Goal: Task Accomplishment & Management: Complete application form

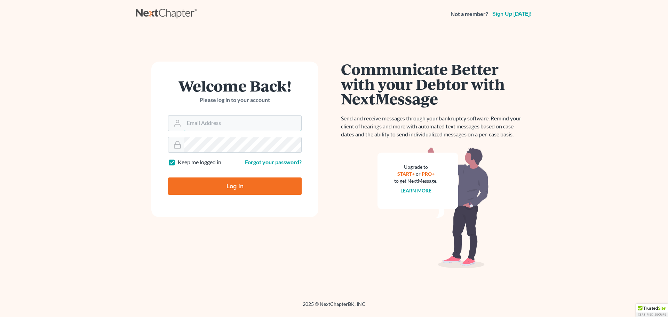
type input "[EMAIL_ADDRESS][DOMAIN_NAME]"
click at [226, 191] on input "Log In" at bounding box center [235, 185] width 134 height 17
type input "Thinking..."
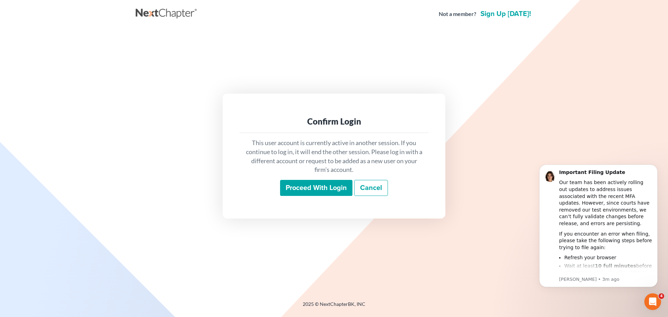
click at [334, 193] on input "Proceed with login" at bounding box center [316, 188] width 72 height 16
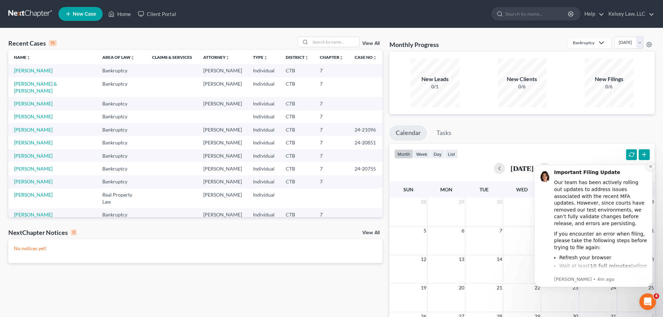
click at [649, 167] on icon "Dismiss notification" at bounding box center [650, 167] width 4 height 4
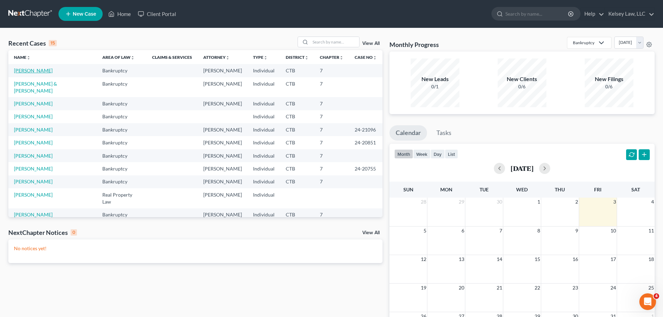
click at [31, 69] on link "[PERSON_NAME]" at bounding box center [33, 70] width 39 height 6
select select "4"
select select "6"
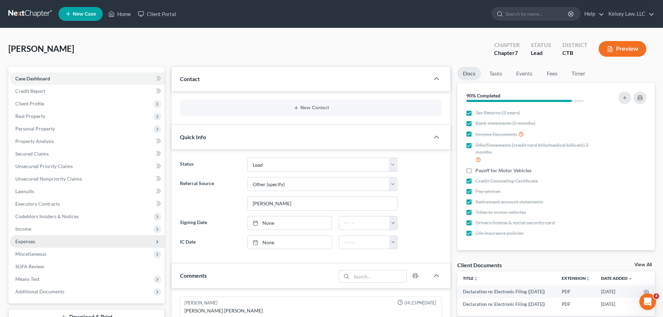
click at [25, 243] on span "Expenses" at bounding box center [25, 241] width 20 height 6
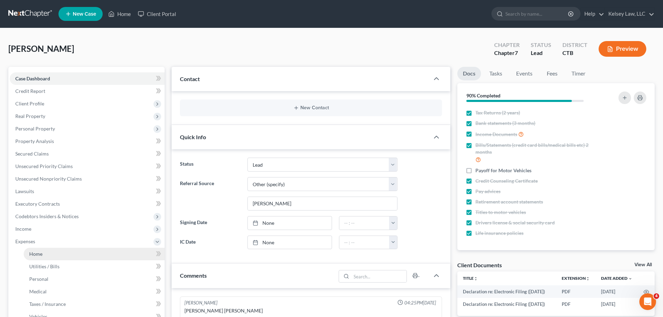
click at [36, 256] on span "Home" at bounding box center [35, 254] width 13 height 6
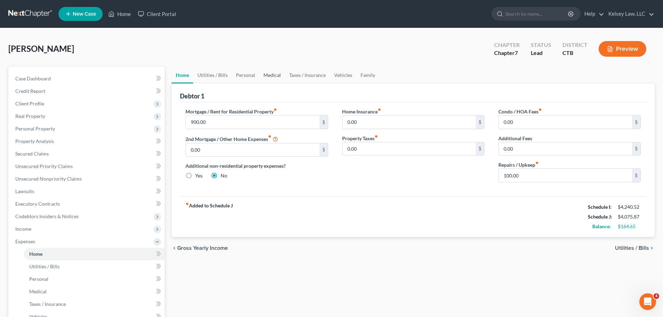
click at [270, 77] on link "Medical" at bounding box center [272, 75] width 26 height 17
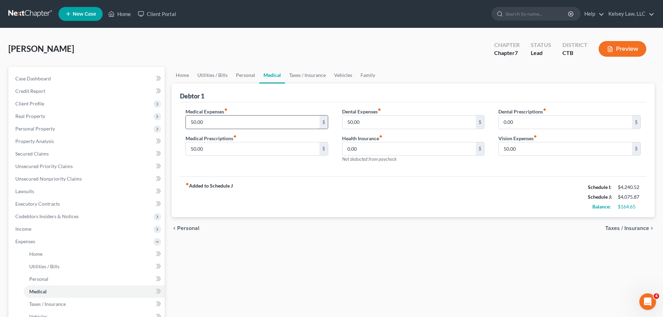
click at [194, 119] on input "50.00" at bounding box center [252, 121] width 133 height 13
click at [195, 121] on input "50.00" at bounding box center [252, 121] width 133 height 13
drag, startPoint x: 209, startPoint y: 122, endPoint x: 187, endPoint y: 122, distance: 22.3
click at [187, 122] on input "50.00" at bounding box center [252, 121] width 133 height 13
type input "70.00"
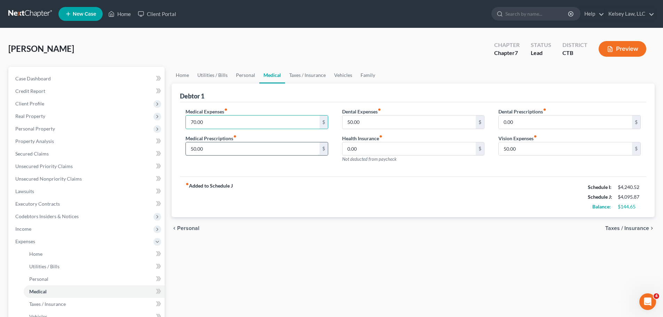
click at [202, 152] on input "50.00" at bounding box center [252, 148] width 133 height 13
type input "70.00"
click at [258, 166] on div "Medical Expenses fiber_manual_record 70.00 $ Medical Prescriptions fiber_manual…" at bounding box center [256, 138] width 156 height 61
click at [32, 230] on span "Income" at bounding box center [87, 229] width 155 height 13
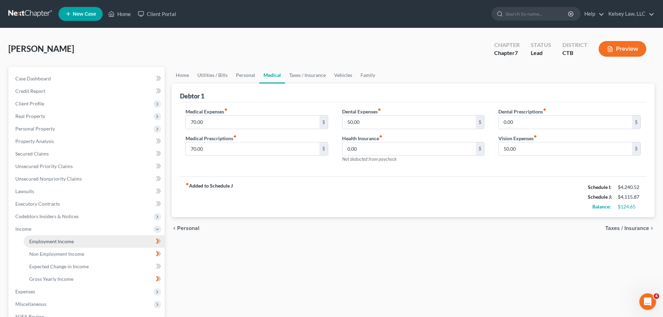
click at [42, 242] on span "Employment Income" at bounding box center [51, 241] width 45 height 6
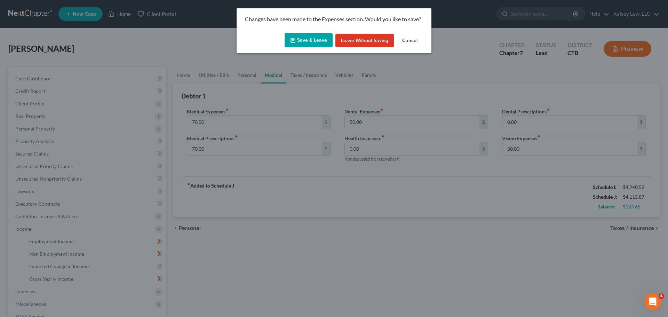
click at [320, 37] on button "Save & Leave" at bounding box center [309, 40] width 48 height 15
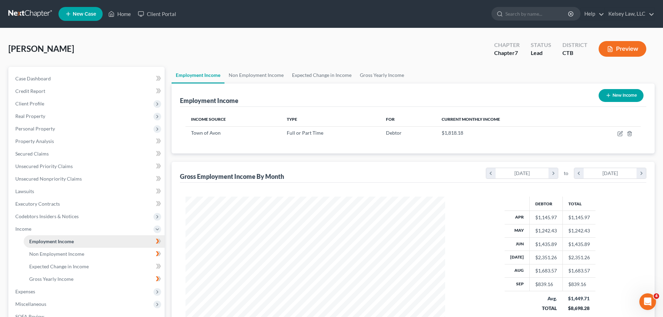
click at [59, 239] on span "Employment Income" at bounding box center [51, 241] width 45 height 6
click at [622, 134] on icon "button" at bounding box center [619, 134] width 4 height 4
select select "0"
select select "6"
select select "2"
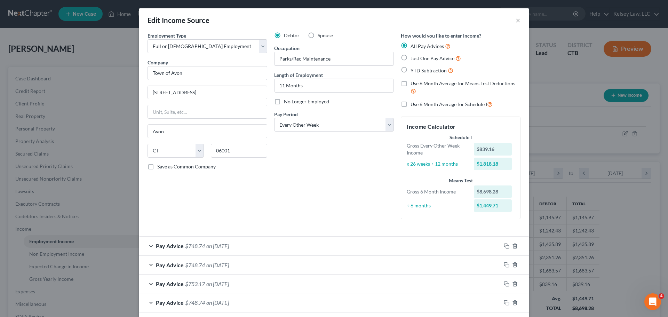
click at [149, 245] on div "Pay Advice $748.74 on [DATE]" at bounding box center [320, 246] width 362 height 18
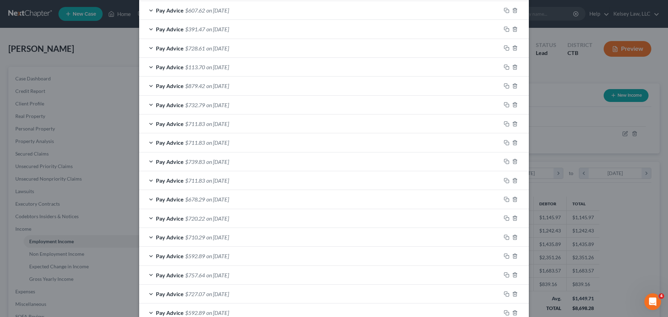
scroll to position [621, 0]
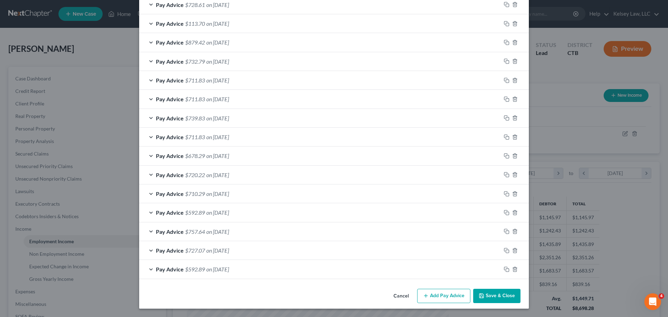
click at [440, 297] on button "Add Pay Advice" at bounding box center [443, 296] width 53 height 15
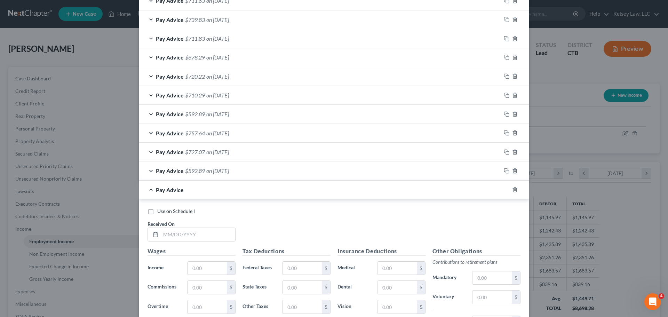
scroll to position [725, 0]
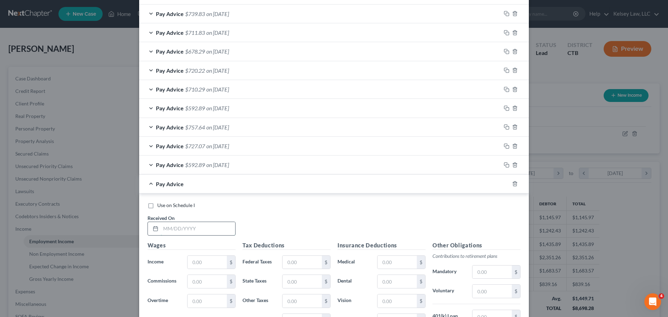
click at [166, 230] on input "text" at bounding box center [198, 228] width 74 height 13
type input "[DATE]"
click at [192, 264] on input "text" at bounding box center [206, 262] width 39 height 13
type input "355.62"
click at [288, 261] on input "text" at bounding box center [301, 262] width 39 height 13
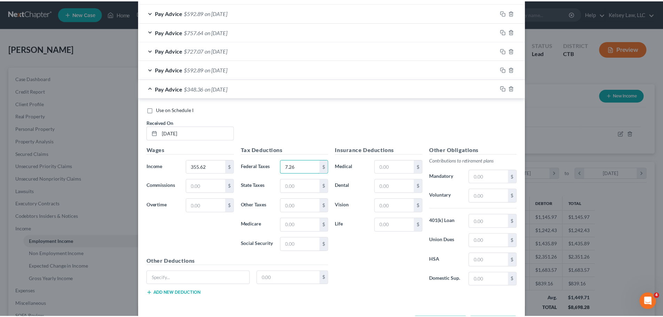
scroll to position [830, 0]
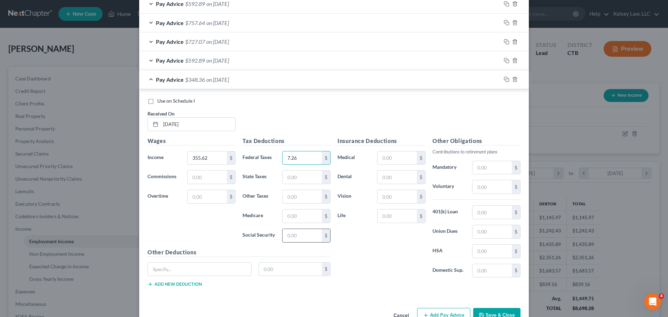
type input "7.26"
click at [293, 238] on input "text" at bounding box center [301, 235] width 39 height 13
type input "22.05"
click at [296, 216] on input "text" at bounding box center [301, 215] width 39 height 13
type input "5.16"
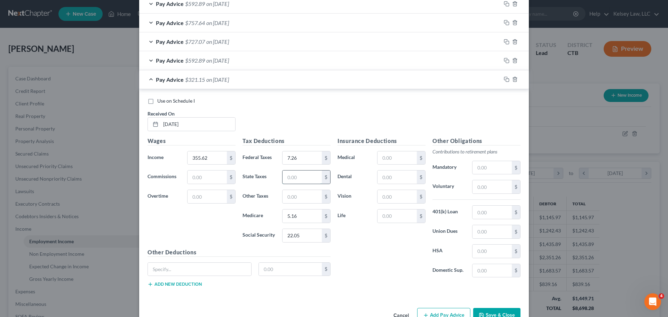
click at [306, 176] on input "text" at bounding box center [301, 176] width 39 height 13
type input "0.44"
click at [208, 269] on input "text" at bounding box center [199, 269] width 103 height 13
click at [207, 272] on input "text" at bounding box center [199, 269] width 103 height 13
type input "CT Family Leave"
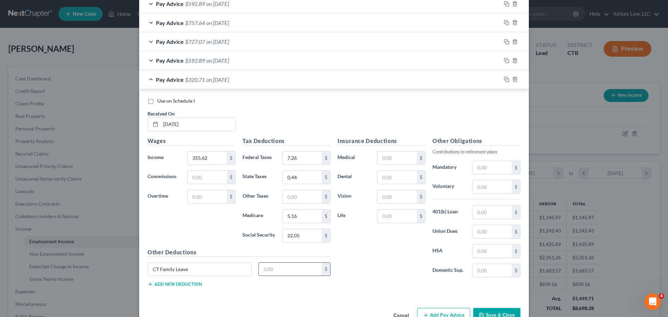
click at [265, 267] on input "text" at bounding box center [290, 269] width 63 height 13
type input "1.78"
click at [353, 268] on div "Insurance Deductions Medical $ Dental $ Vision $ Life $" at bounding box center [381, 210] width 95 height 146
click at [493, 315] on button "Save & Close" at bounding box center [496, 315] width 47 height 15
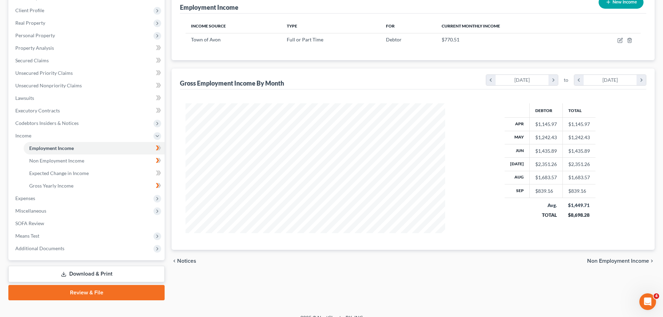
scroll to position [103, 0]
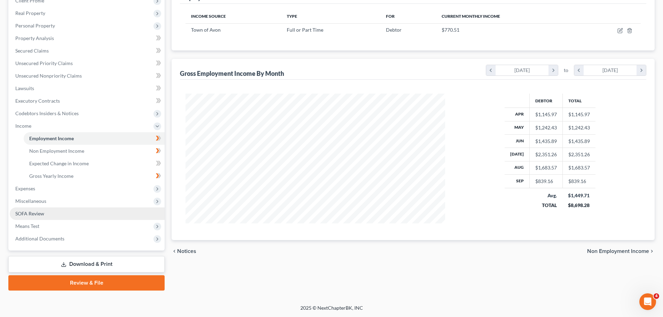
click at [30, 213] on span "SOFA Review" at bounding box center [29, 213] width 29 height 6
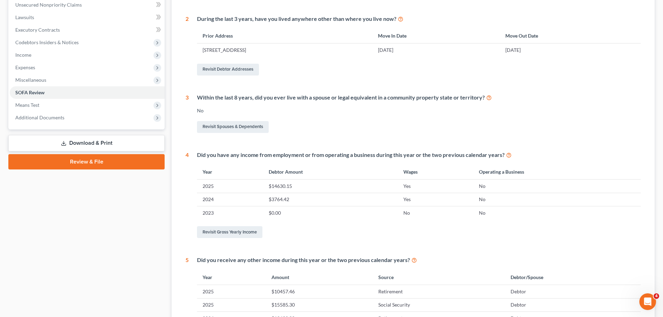
scroll to position [209, 0]
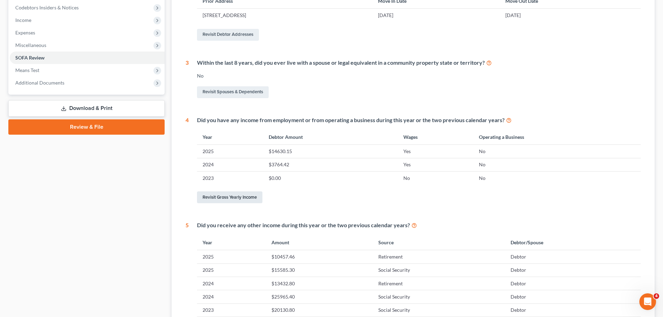
click at [253, 192] on link "Revisit Gross Yearly Income" at bounding box center [229, 197] width 65 height 12
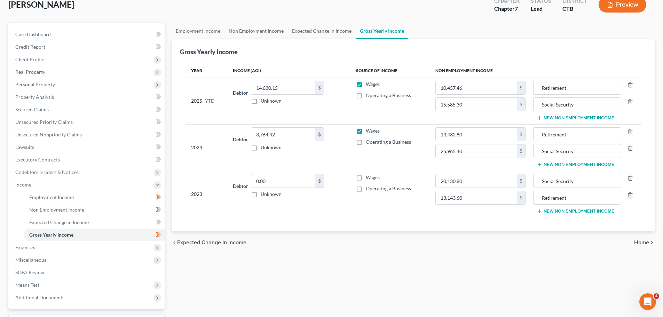
scroll to position [70, 0]
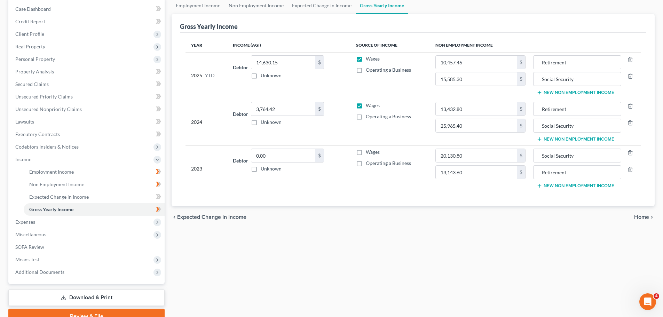
click at [229, 215] on span "Expected Change in Income" at bounding box center [211, 217] width 69 height 6
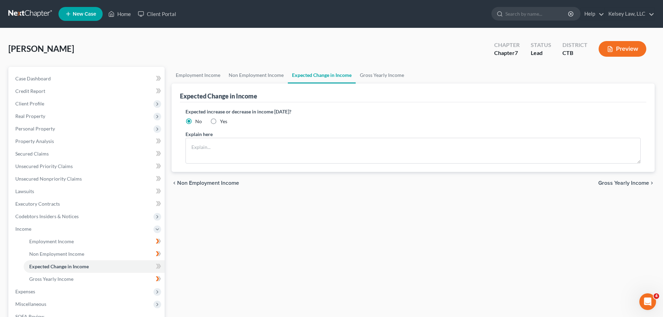
click at [220, 122] on label "Yes" at bounding box center [223, 121] width 7 height 7
click at [223, 122] on input "Yes" at bounding box center [225, 120] width 5 height 5
radio input "true"
click at [212, 148] on textarea at bounding box center [412, 151] width 455 height 26
click at [207, 144] on textarea at bounding box center [412, 151] width 455 height 26
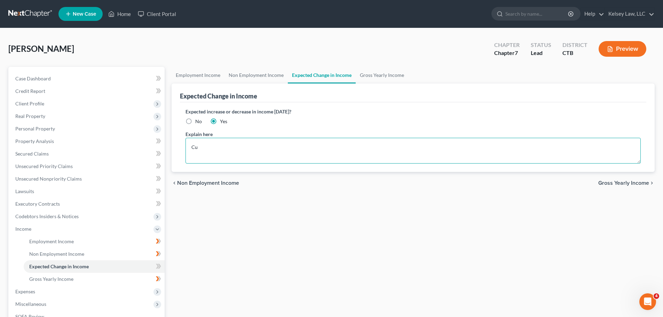
type textarea "C"
click at [235, 147] on textarea "Started a new job pm [DATE] that pays" at bounding box center [412, 151] width 455 height 26
click at [298, 149] on textarea "Started a new job on [DATE] that pays" at bounding box center [412, 151] width 455 height 26
click at [296, 145] on textarea "Started a new job on [DATE] that pays approximetely $4.63 less per hour" at bounding box center [412, 151] width 455 height 26
drag, startPoint x: 190, startPoint y: 144, endPoint x: 431, endPoint y: 144, distance: 241.1
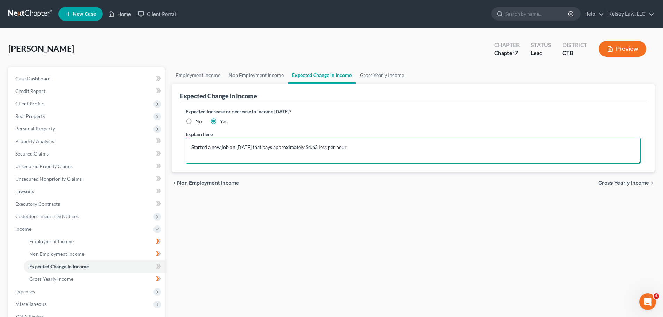
click at [431, 144] on textarea "Started a new job on [DATE] that pays approximately $4.63 less per hour" at bounding box center [412, 151] width 455 height 26
click at [295, 149] on textarea "Left employment with the town started newjob $.00 han hour less" at bounding box center [412, 151] width 455 height 26
click at [342, 150] on textarea "Left employment with the town started newjob $4.00 an hour less" at bounding box center [412, 151] width 455 height 26
click at [285, 149] on textarea "Left employment with the town started newjob $4.00 an hour less" at bounding box center [412, 151] width 455 height 26
type textarea "Left employment with the town started new job $4.00 an hour less"
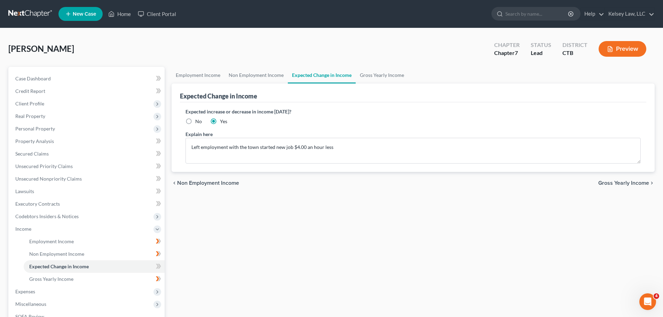
click at [599, 251] on div "Employment Income Non Employment Income Expected Change in Income Gross Yearly …" at bounding box center [413, 230] width 490 height 327
click at [637, 184] on span "Gross Yearly Income" at bounding box center [623, 183] width 51 height 6
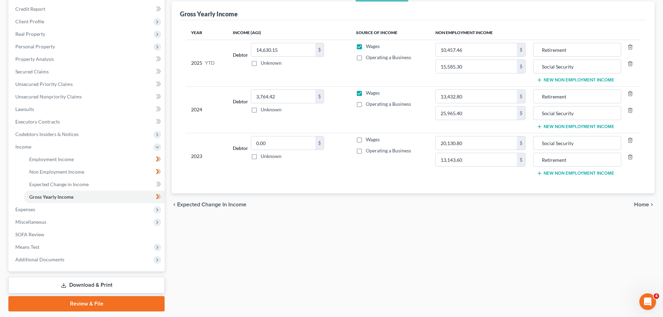
scroll to position [103, 0]
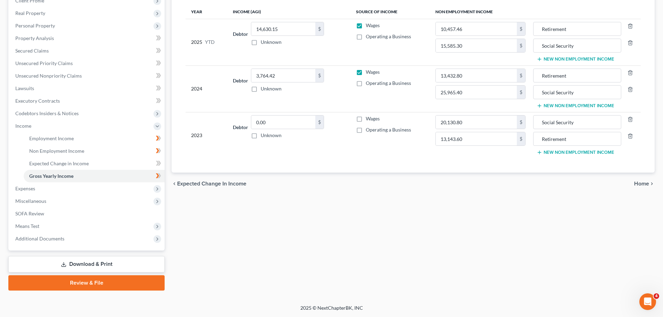
click at [122, 260] on link "Download & Print" at bounding box center [86, 264] width 156 height 16
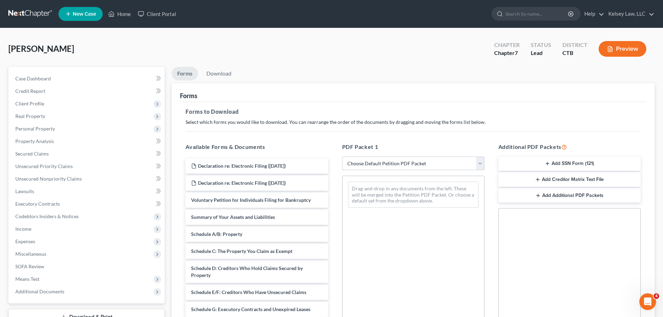
click at [387, 166] on select "Choose Default Petition PDF Packet Complete Bankruptcy Petition (all forms and …" at bounding box center [413, 164] width 142 height 14
select select "5"
click at [342, 157] on select "Choose Default Petition PDF Packet Complete Bankruptcy Petition (all forms and …" at bounding box center [413, 164] width 142 height 14
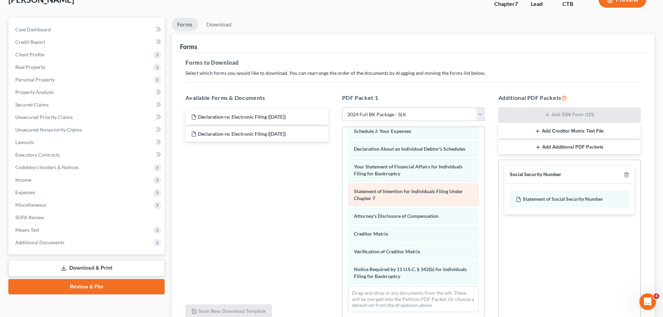
scroll to position [113, 0]
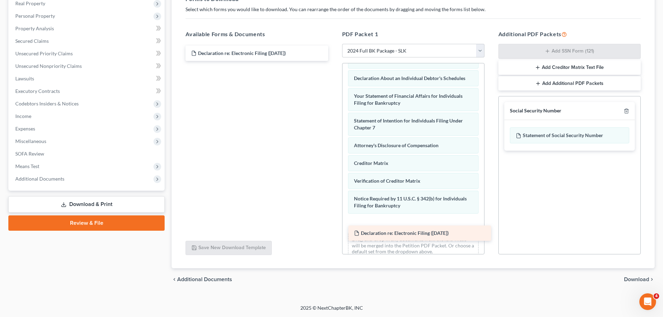
drag, startPoint x: 239, startPoint y: 67, endPoint x: 402, endPoint y: 230, distance: 230.2
click at [333, 61] on div "Declaration re: Electronic Filing ([DATE]) Declaration re: Electronic Filing ([…" at bounding box center [256, 53] width 153 height 15
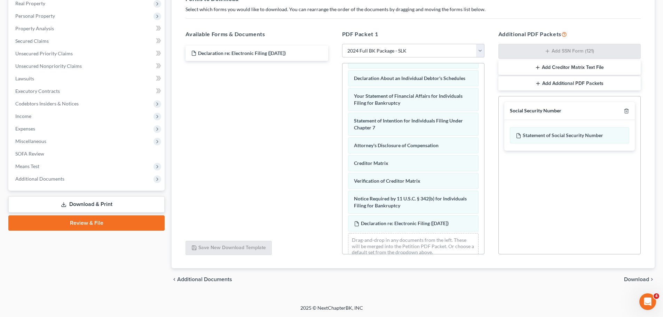
click at [534, 65] on button "Add Creditor Matrix Text File" at bounding box center [569, 67] width 142 height 15
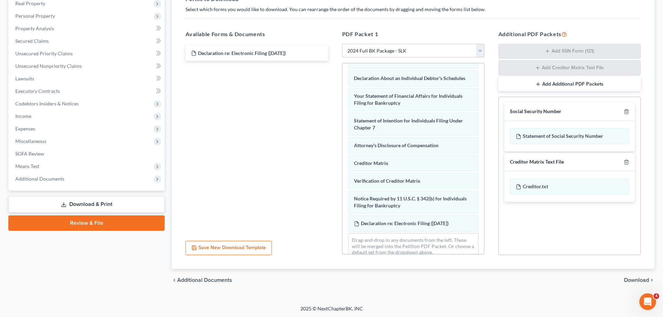
click at [642, 282] on span "Download" at bounding box center [636, 280] width 25 height 6
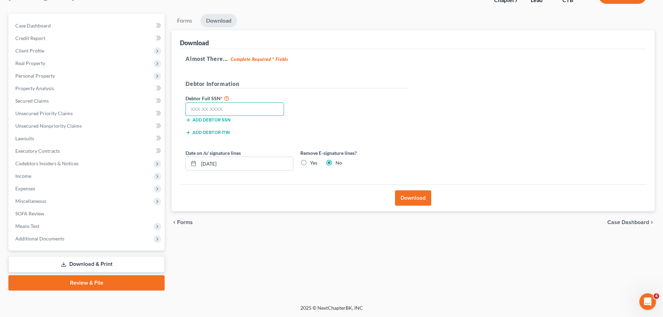
click at [241, 114] on input "text" at bounding box center [234, 109] width 98 height 14
click at [203, 108] on input "text" at bounding box center [234, 109] width 98 height 14
type input "022-44-9078"
click at [232, 166] on input "[DATE]" at bounding box center [246, 163] width 94 height 13
drag, startPoint x: 263, startPoint y: 166, endPoint x: 177, endPoint y: 155, distance: 86.3
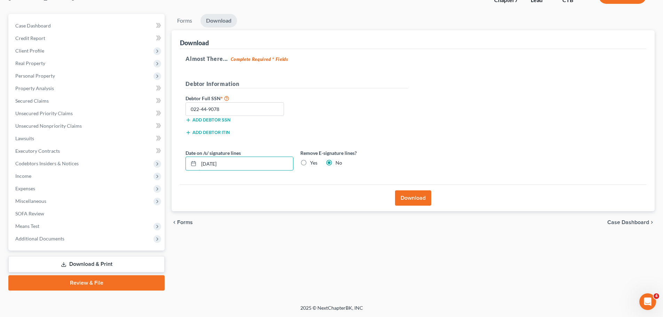
click at [177, 155] on div "Download Almost There... Complete Required * Fields Debtor Information Debtor F…" at bounding box center [412, 120] width 483 height 181
click at [310, 162] on label "Yes" at bounding box center [313, 162] width 7 height 7
click at [313, 162] on input "Yes" at bounding box center [315, 161] width 5 height 5
radio input "true"
radio input "false"
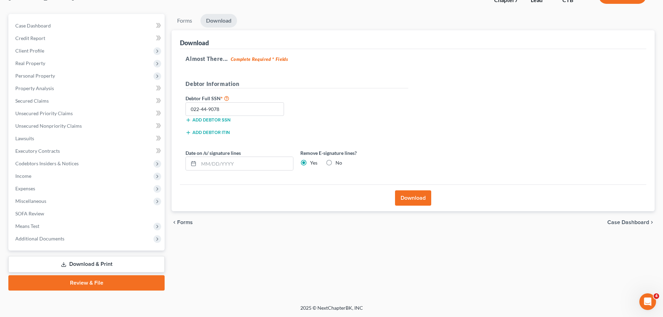
click at [425, 196] on button "Download" at bounding box center [413, 197] width 36 height 15
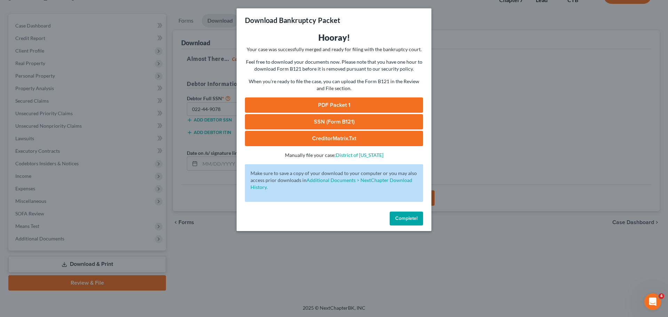
click at [360, 105] on link "PDF Packet 1" at bounding box center [334, 104] width 178 height 15
click at [313, 118] on link "SSN (Form B121)" at bounding box center [334, 121] width 178 height 15
click at [355, 142] on link "CreditorMatrix.txt" at bounding box center [334, 138] width 178 height 15
click at [406, 219] on span "Complete!" at bounding box center [406, 218] width 22 height 6
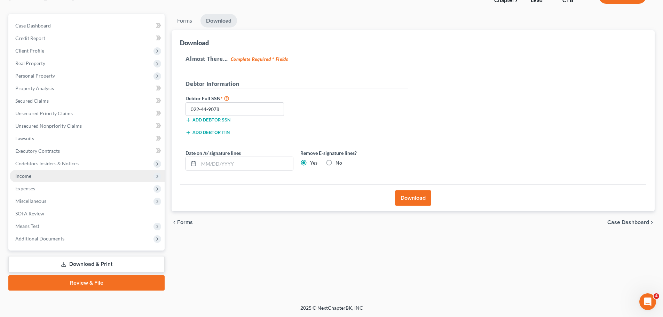
click at [33, 176] on span "Income" at bounding box center [87, 176] width 155 height 13
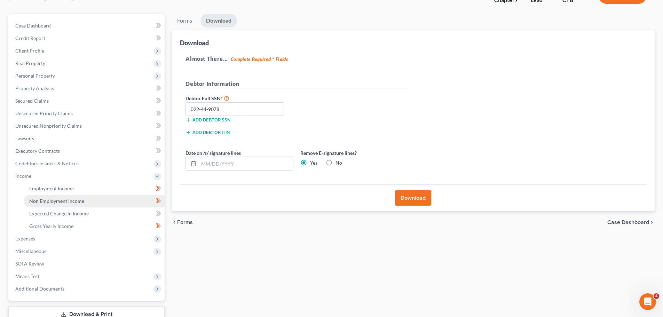
click at [67, 202] on span "Non Employment Income" at bounding box center [56, 201] width 55 height 6
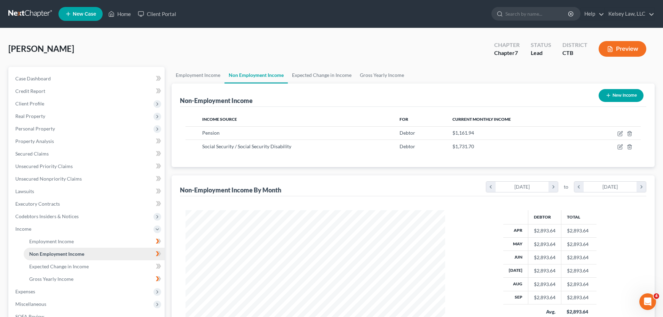
scroll to position [130, 273]
click at [67, 243] on span "Employment Income" at bounding box center [51, 241] width 45 height 6
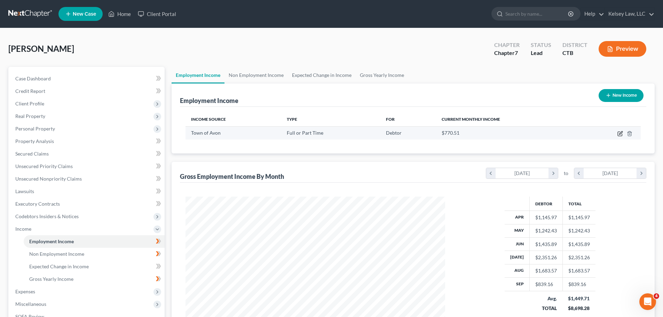
click at [618, 134] on icon "button" at bounding box center [620, 134] width 6 height 6
select select "0"
select select "6"
select select "2"
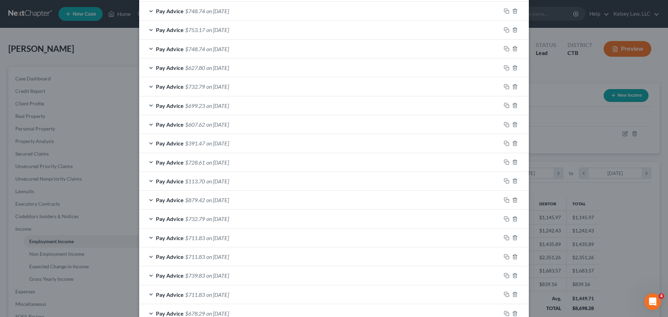
scroll to position [256, 0]
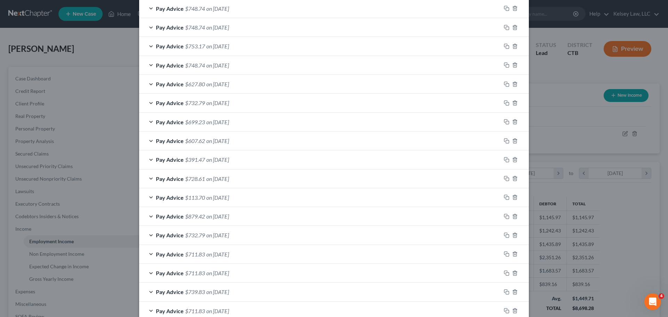
click at [229, 199] on span "on [DATE]" at bounding box center [217, 197] width 23 height 7
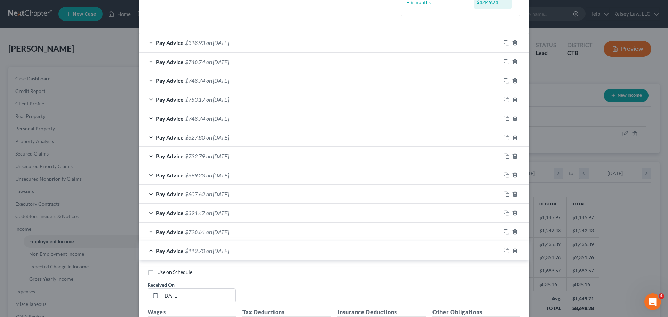
scroll to position [187, 0]
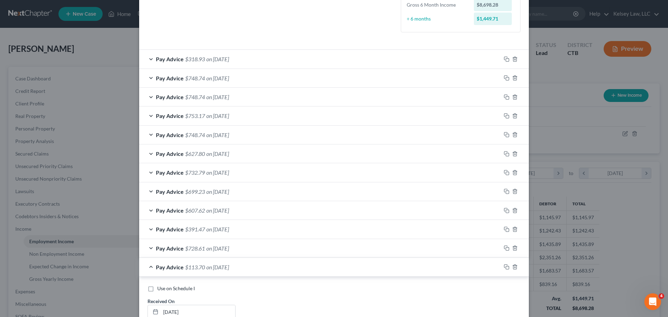
click at [249, 84] on div "Pay Advice $748.74 on [DATE]" at bounding box center [320, 78] width 362 height 18
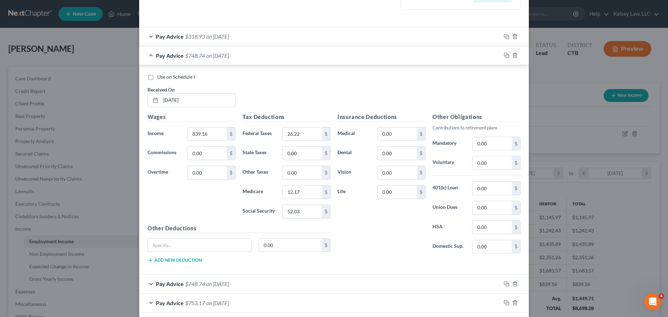
scroll to position [222, 0]
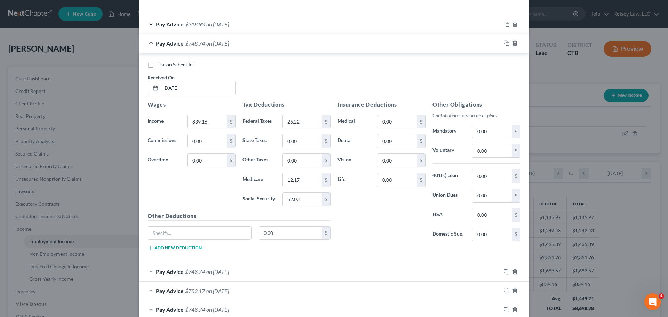
click at [345, 76] on div "Use on Schedule I Received On * [DATE]" at bounding box center [334, 80] width 380 height 39
click at [545, 101] on div "Edit Income Source × Employment Type * Select Full or [DEMOGRAPHIC_DATA] Employ…" at bounding box center [334, 158] width 668 height 317
click at [583, 60] on div "Edit Income Source × Employment Type * Select Full or [DEMOGRAPHIC_DATA] Employ…" at bounding box center [334, 158] width 668 height 317
click at [86, 52] on div "Edit Income Source × Employment Type * Select Full or [DEMOGRAPHIC_DATA] Employ…" at bounding box center [334, 158] width 668 height 317
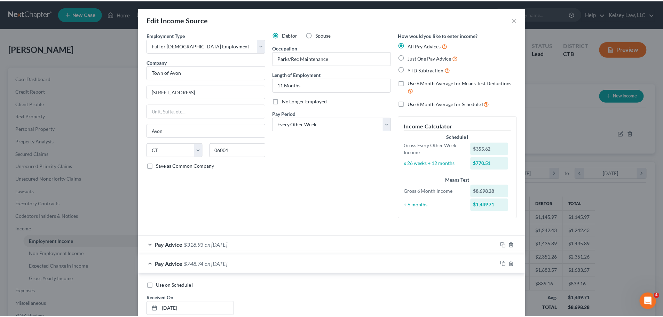
scroll to position [0, 0]
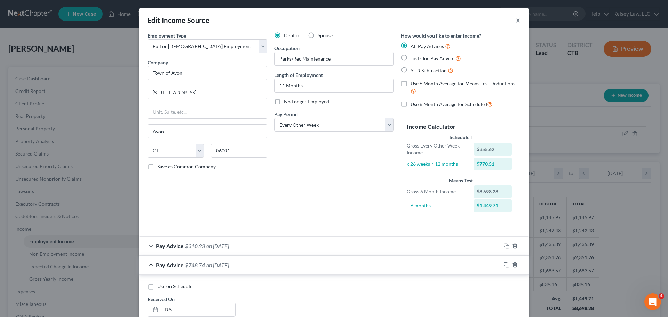
click at [518, 21] on button "×" at bounding box center [518, 20] width 5 height 8
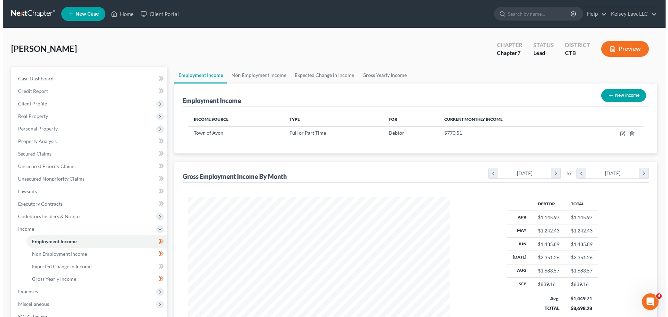
scroll to position [347726, 347583]
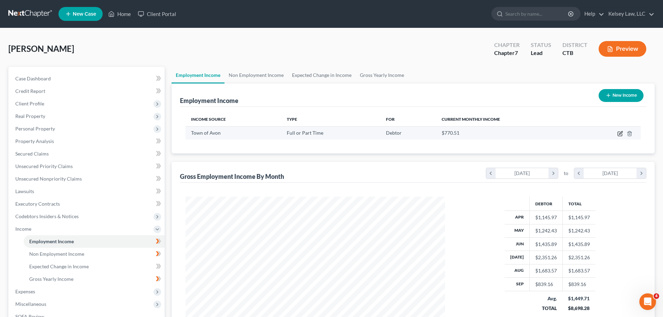
click at [619, 134] on icon "button" at bounding box center [620, 134] width 6 height 6
select select "0"
select select "6"
select select "2"
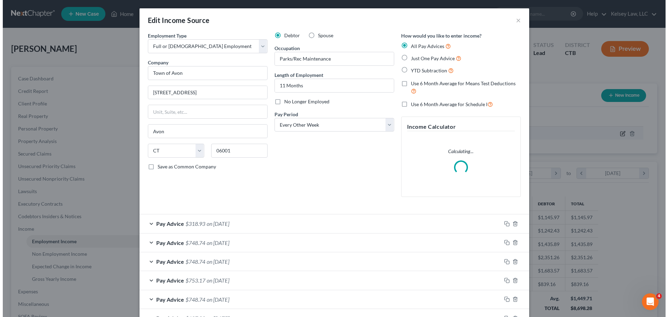
scroll to position [131, 276]
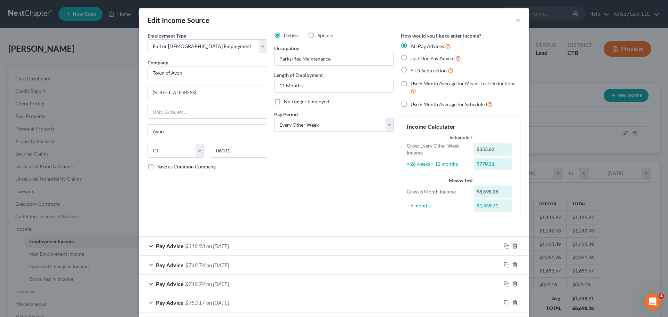
click at [210, 241] on div "Pay Advice $318.93 on [DATE]" at bounding box center [320, 246] width 362 height 18
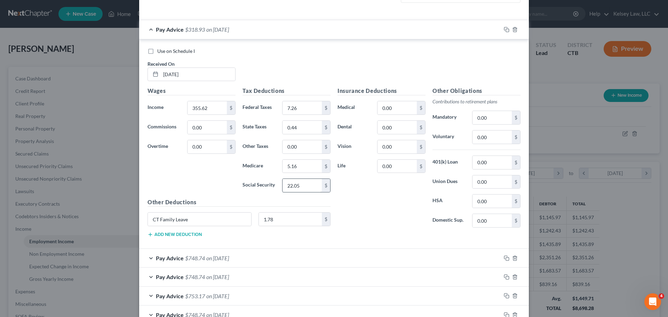
scroll to position [243, 0]
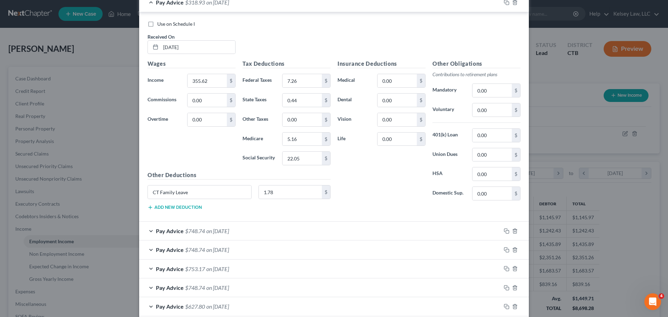
click at [231, 234] on div "Pay Advice $748.74 on [DATE]" at bounding box center [320, 231] width 362 height 18
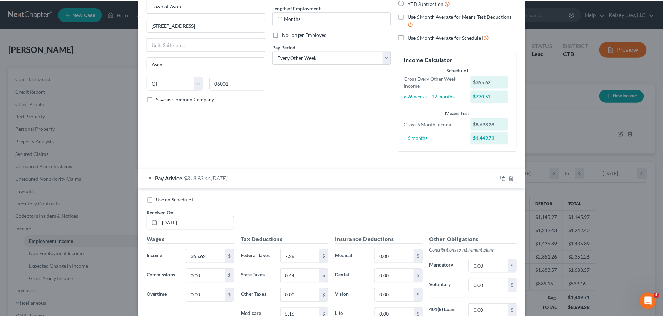
scroll to position [0, 0]
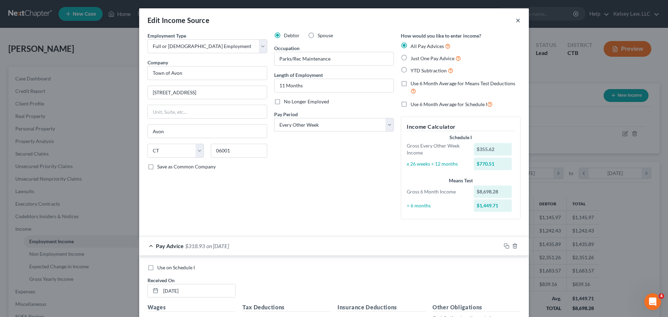
click at [516, 19] on button "×" at bounding box center [518, 20] width 5 height 8
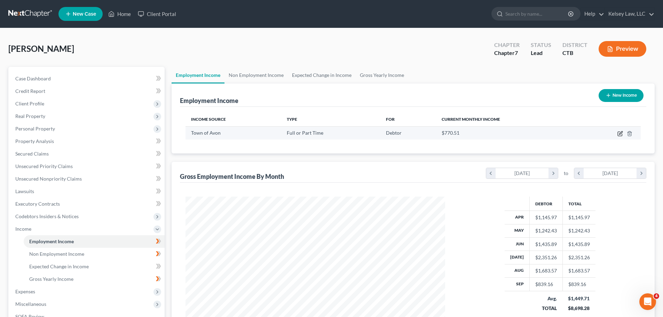
click at [620, 134] on icon "button" at bounding box center [620, 134] width 6 height 6
select select "0"
select select "6"
select select "2"
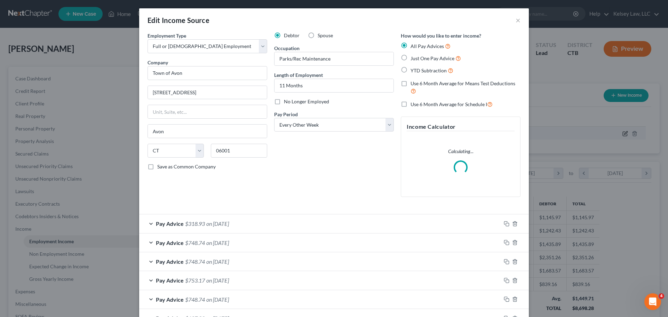
scroll to position [131, 276]
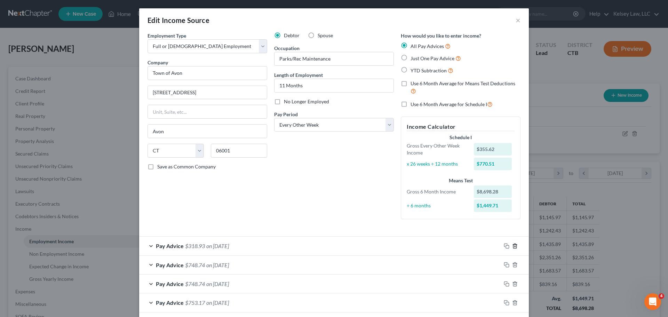
click at [512, 244] on icon "button" at bounding box center [515, 246] width 6 height 6
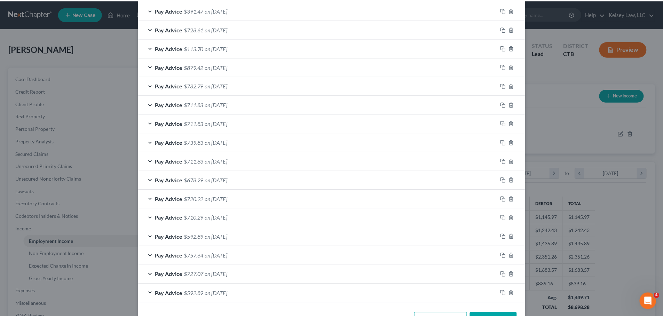
scroll to position [412, 0]
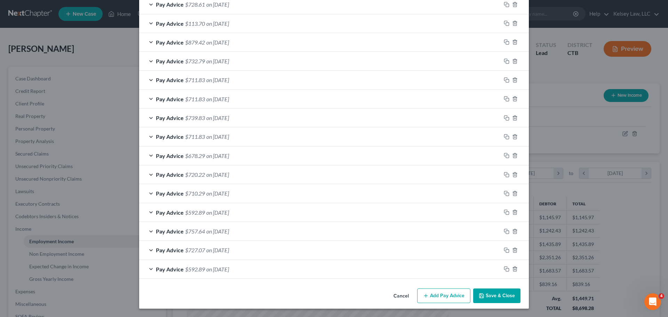
click at [495, 295] on button "Save & Close" at bounding box center [496, 295] width 47 height 15
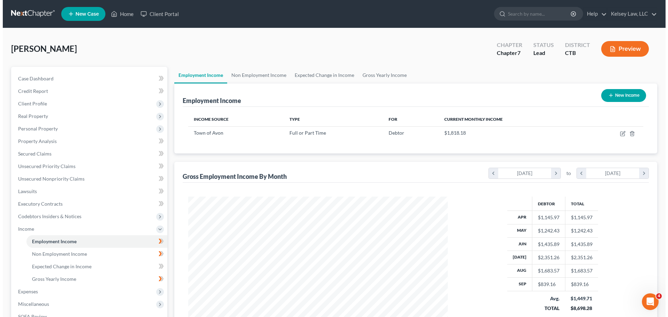
scroll to position [347726, 347583]
click at [618, 93] on button "New Income" at bounding box center [620, 95] width 45 height 13
select select "0"
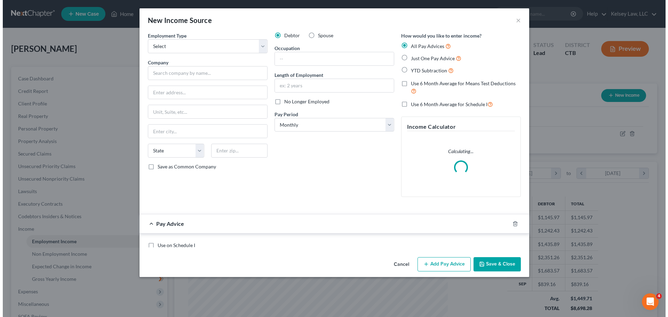
scroll to position [131, 276]
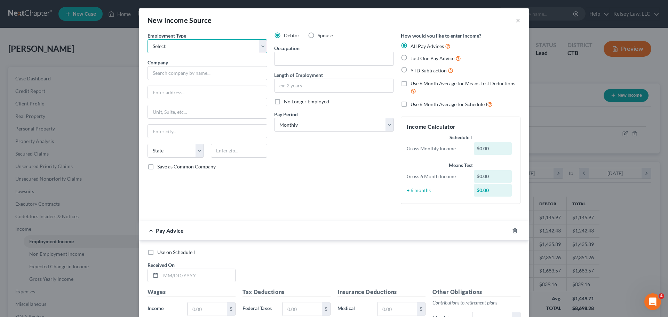
click at [261, 48] on select "Select Full or [DEMOGRAPHIC_DATA] Employment Self Employment" at bounding box center [207, 46] width 120 height 14
select select "0"
click at [147, 39] on select "Select Full or [DEMOGRAPHIC_DATA] Employment Self Employment" at bounding box center [207, 46] width 120 height 14
click at [199, 73] on input "text" at bounding box center [207, 73] width 120 height 14
type input "A"
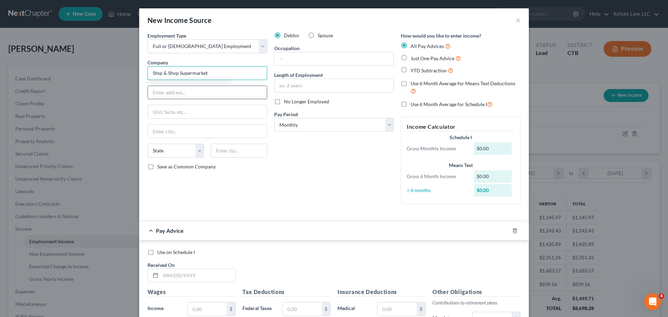
type input "Stop & Shop Supermarket"
click at [185, 86] on input "text" at bounding box center [207, 92] width 119 height 13
click at [179, 91] on input "text" at bounding box center [207, 92] width 119 height 13
type input "2"
type input "[STREET_ADDRESS][PERSON_NAME]"
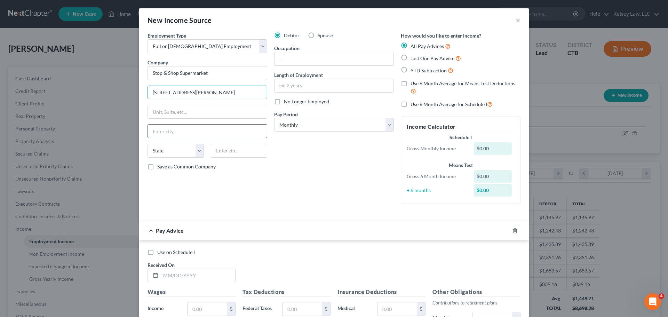
click at [165, 127] on input "text" at bounding box center [207, 131] width 119 height 13
type input "Quincy"
click at [197, 149] on select "State [US_STATE] AK AR AZ CA CO CT DE DC [GEOGRAPHIC_DATA] [GEOGRAPHIC_DATA] GU…" at bounding box center [175, 151] width 56 height 14
select select "22"
click at [147, 144] on select "State [US_STATE] AK AR AZ CA CO CT DE DC [GEOGRAPHIC_DATA] [GEOGRAPHIC_DATA] GU…" at bounding box center [175, 151] width 56 height 14
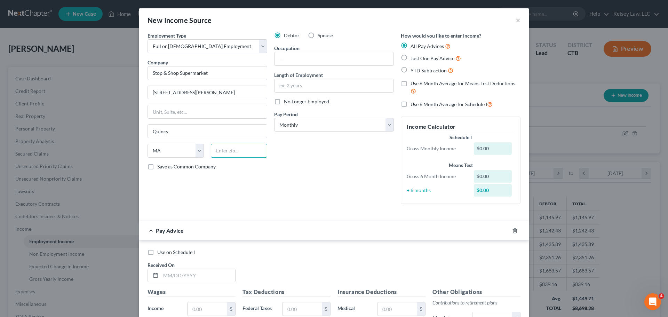
click at [222, 149] on input "text" at bounding box center [239, 151] width 56 height 14
type input "02169"
click at [336, 59] on input "text" at bounding box center [333, 58] width 119 height 13
type input "ss-clerk"
click at [304, 89] on input "text" at bounding box center [333, 85] width 119 height 13
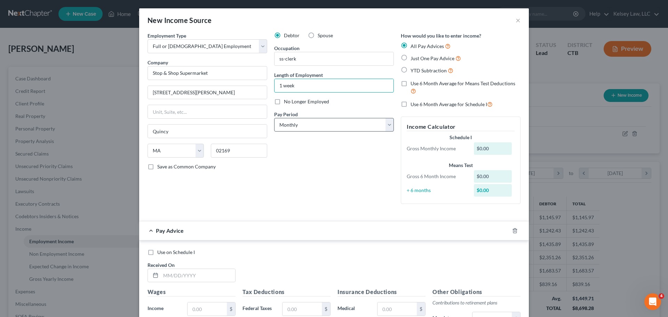
type input "1 week"
click at [316, 128] on select "Select Monthly Twice Monthly Every Other Week Weekly" at bounding box center [334, 125] width 120 height 14
select select "3"
click at [274, 118] on select "Select Monthly Twice Monthly Every Other Week Weekly" at bounding box center [334, 125] width 120 height 14
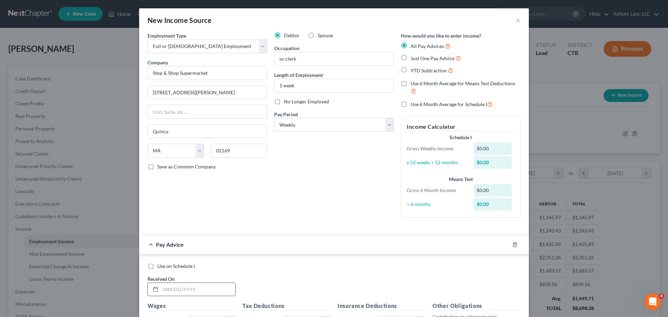
click at [186, 289] on input "text" at bounding box center [198, 289] width 74 height 13
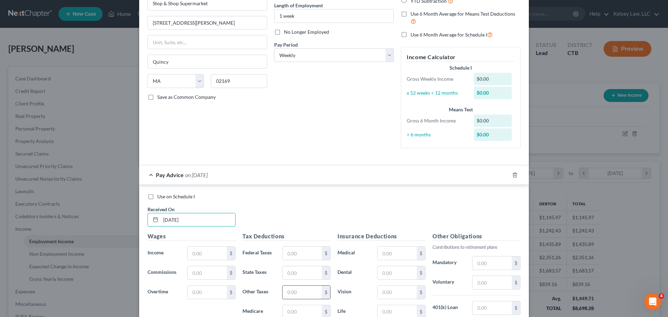
scroll to position [104, 0]
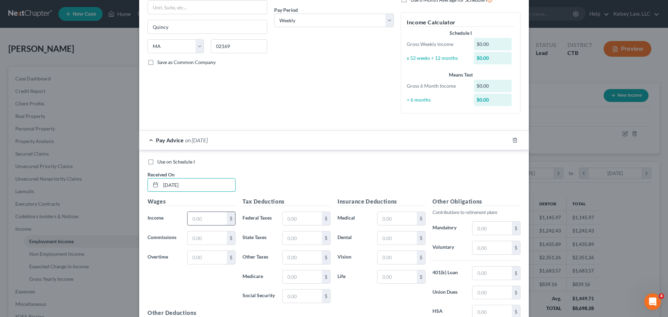
type input "[DATE]"
click at [207, 221] on input "text" at bounding box center [206, 218] width 39 height 13
type input "355.62"
click at [293, 218] on input "text" at bounding box center [301, 218] width 39 height 13
type input "7.26"
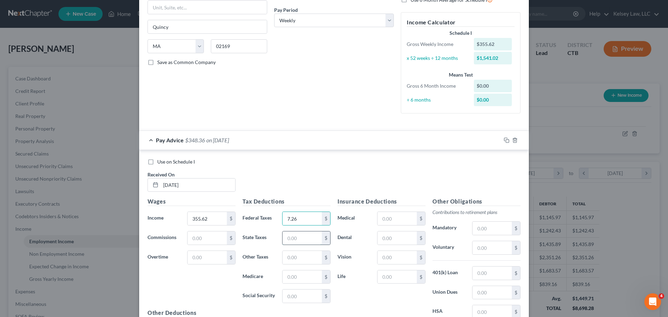
click at [309, 239] on input "text" at bounding box center [301, 237] width 39 height 13
type input "0.44"
click at [298, 281] on input "text" at bounding box center [301, 276] width 39 height 13
type input "5.16"
click at [296, 300] on input "text" at bounding box center [301, 295] width 39 height 13
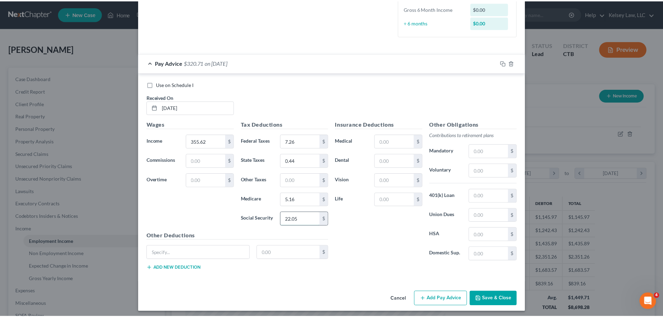
scroll to position [185, 0]
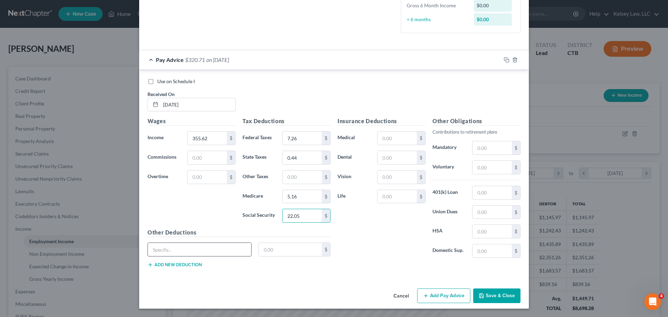
type input "22.05"
click at [195, 256] on input "text" at bounding box center [199, 249] width 103 height 13
type input "CT Family Leave"
click at [289, 244] on input "text" at bounding box center [290, 249] width 63 height 13
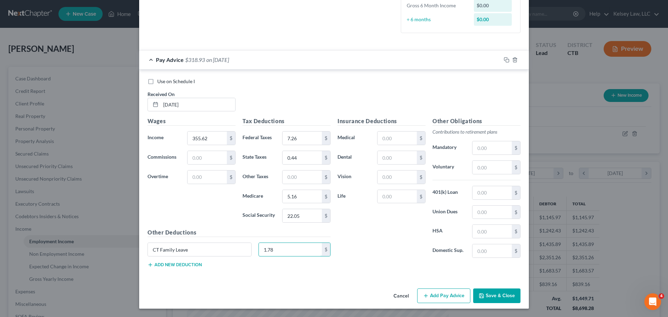
type input "1.78"
click at [489, 294] on button "Save & Close" at bounding box center [496, 295] width 47 height 15
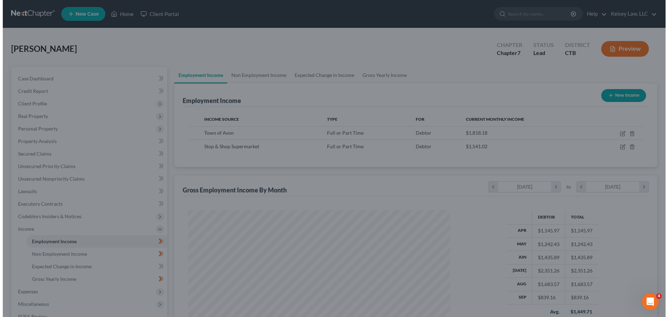
scroll to position [347726, 347583]
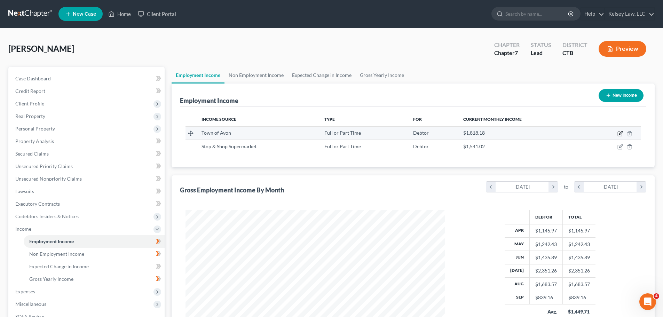
click at [618, 133] on icon "button" at bounding box center [620, 134] width 6 height 6
select select "0"
select select "6"
select select "2"
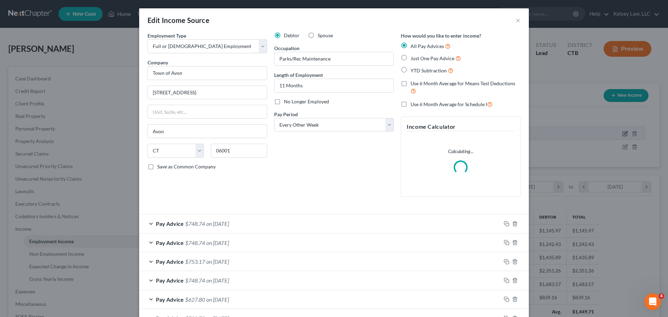
scroll to position [131, 276]
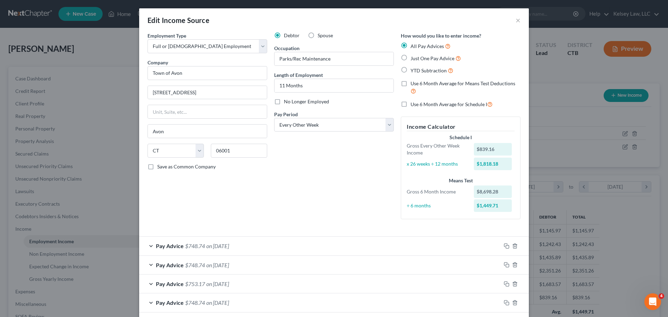
drag, startPoint x: 276, startPoint y: 102, endPoint x: 300, endPoint y: 96, distance: 24.0
click at [284, 101] on label "No Longer Employed" at bounding box center [306, 101] width 45 height 7
click at [287, 101] on input "No Longer Employed" at bounding box center [289, 100] width 5 height 5
checkbox input "true"
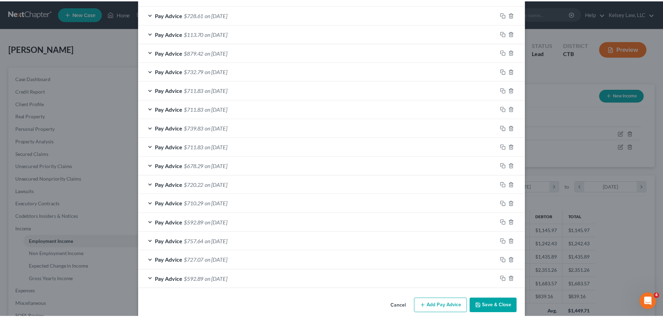
scroll to position [412, 0]
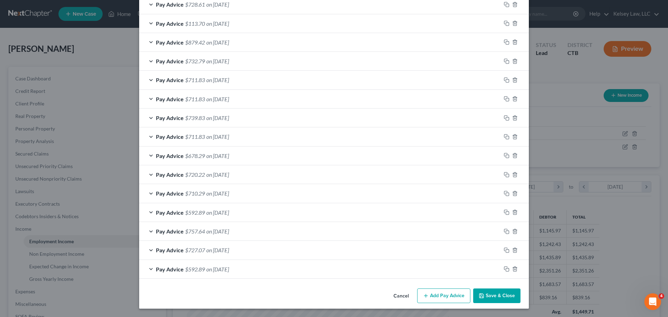
click at [490, 293] on button "Save & Close" at bounding box center [496, 295] width 47 height 15
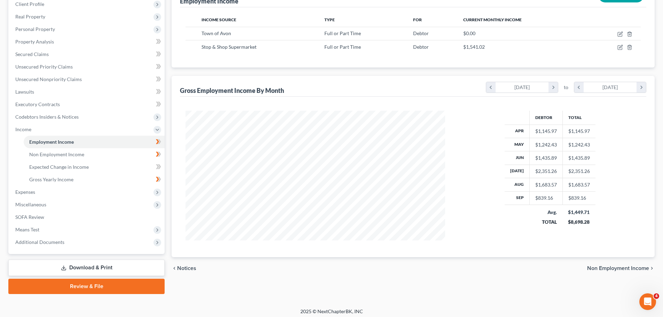
scroll to position [103, 0]
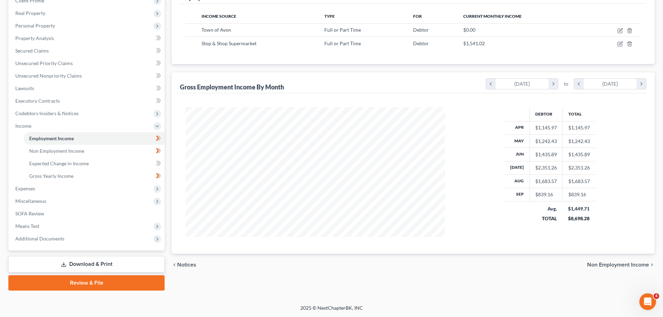
click at [118, 261] on link "Download & Print" at bounding box center [86, 264] width 156 height 16
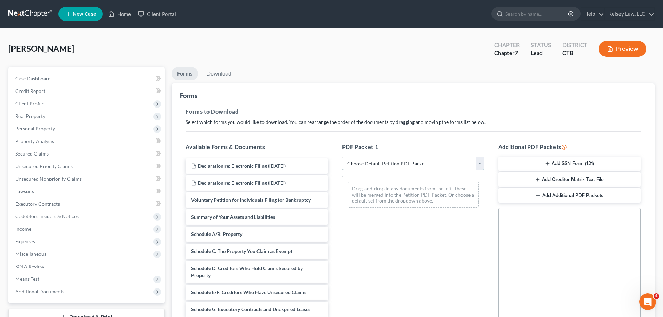
click at [374, 159] on select "Choose Default Petition PDF Packet Complete Bankruptcy Petition (all forms and …" at bounding box center [413, 164] width 142 height 14
select select "5"
click at [342, 157] on select "Choose Default Petition PDF Packet Complete Bankruptcy Petition (all forms and …" at bounding box center [413, 164] width 142 height 14
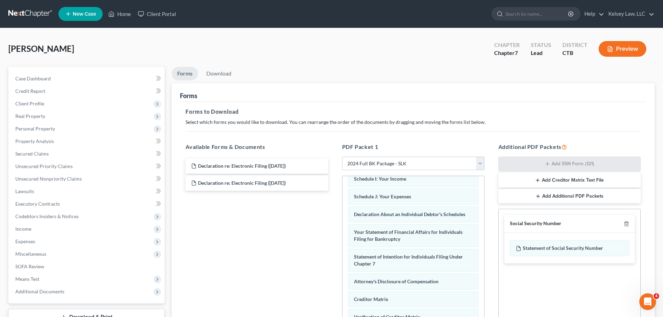
scroll to position [222, 0]
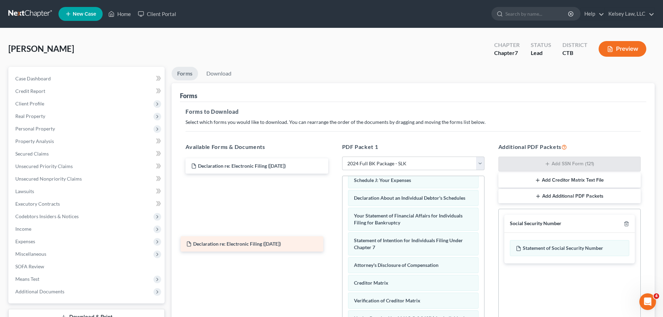
drag, startPoint x: 269, startPoint y: 179, endPoint x: 265, endPoint y: 240, distance: 60.7
click at [265, 191] on div "Declaration re: Electronic Filing ([DATE]) Declaration re: Electronic Filing ([…" at bounding box center [256, 174] width 153 height 32
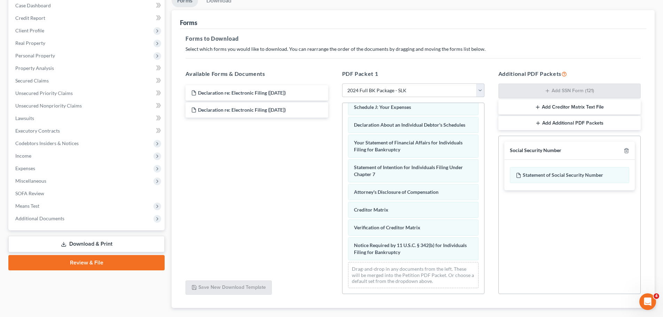
scroll to position [104, 0]
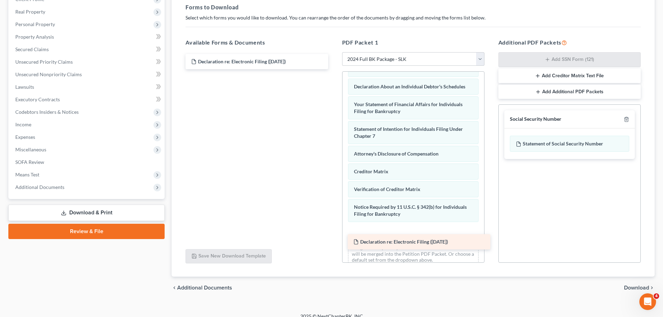
drag, startPoint x: 253, startPoint y: 78, endPoint x: 415, endPoint y: 241, distance: 230.0
click at [333, 69] on div "Declaration re: Electronic Filing ([DATE]) Declaration re: Electronic Filing ([…" at bounding box center [256, 61] width 153 height 15
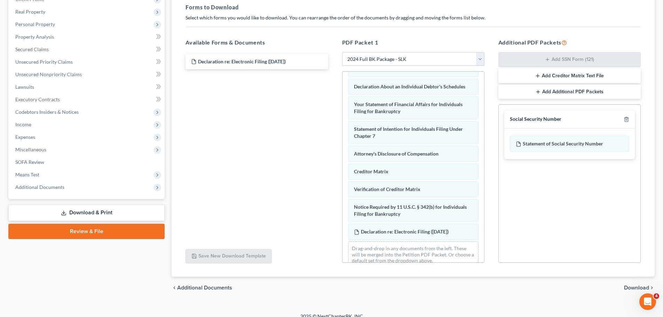
click at [572, 78] on button "Add Creditor Matrix Text File" at bounding box center [569, 76] width 142 height 15
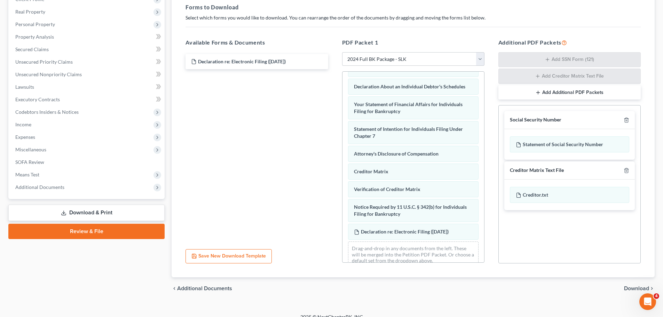
click at [630, 291] on span "Download" at bounding box center [636, 289] width 25 height 6
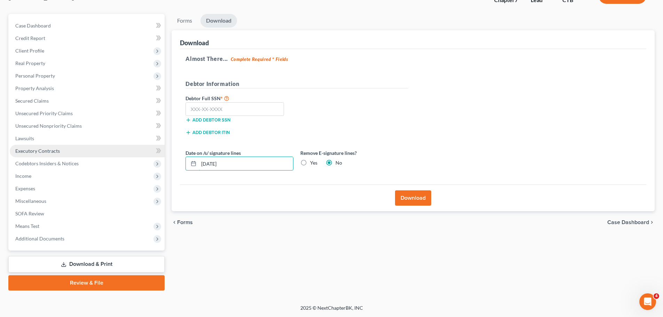
drag, startPoint x: 244, startPoint y: 161, endPoint x: 80, endPoint y: 150, distance: 164.6
click at [80, 150] on div "Petition Navigation Case Dashboard Payments Invoices Payments Payments Credit R…" at bounding box center [331, 152] width 653 height 277
drag, startPoint x: 305, startPoint y: 162, endPoint x: 301, endPoint y: 166, distance: 4.9
click at [310, 162] on label "Yes" at bounding box center [313, 162] width 7 height 7
click at [313, 162] on input "Yes" at bounding box center [315, 161] width 5 height 5
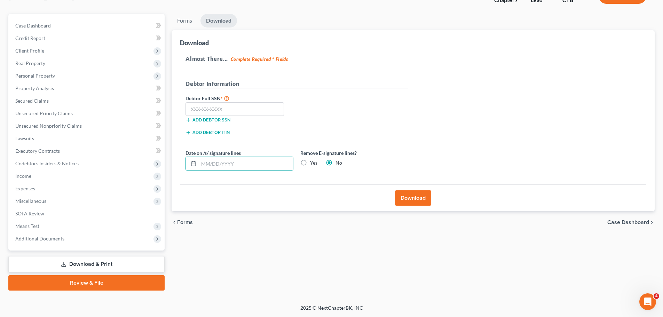
radio input "true"
radio input "false"
click at [226, 110] on input "text" at bounding box center [234, 109] width 98 height 14
type input "022-44-9078"
click at [428, 197] on button "Download" at bounding box center [413, 197] width 36 height 15
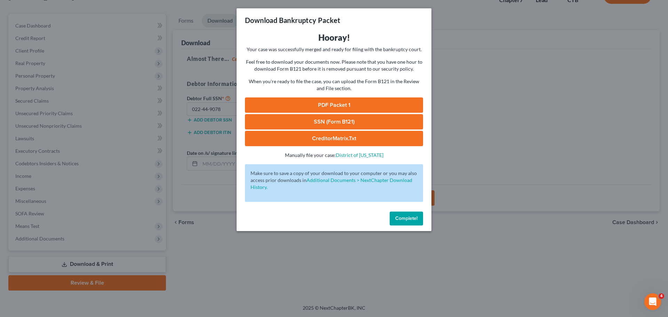
click at [354, 107] on link "PDF Packet 1" at bounding box center [334, 104] width 178 height 15
click at [366, 122] on link "SSN (Form B121)" at bounding box center [334, 121] width 178 height 15
click at [355, 138] on link "CreditorMatrix.txt" at bounding box center [334, 138] width 178 height 15
click at [418, 216] on button "Complete!" at bounding box center [406, 218] width 33 height 14
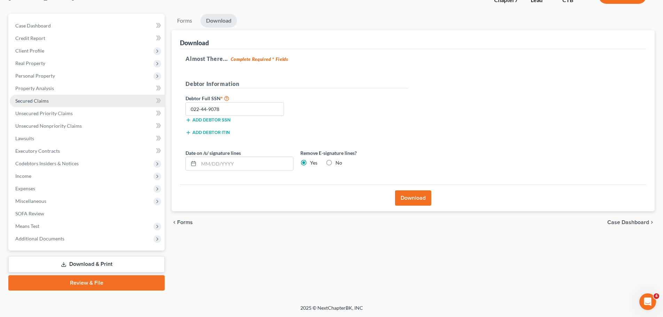
click at [40, 102] on span "Secured Claims" at bounding box center [31, 101] width 33 height 6
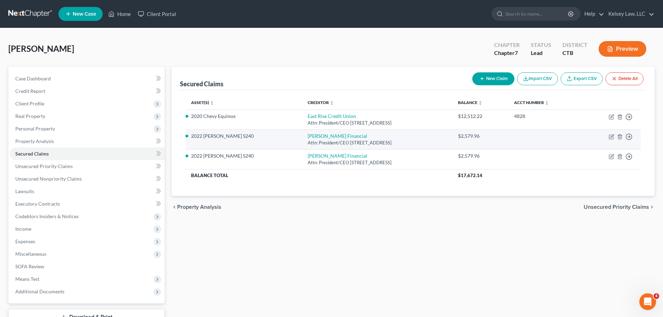
click at [373, 145] on div "Attn: President/CEO [STREET_ADDRESS]" at bounding box center [377, 142] width 139 height 7
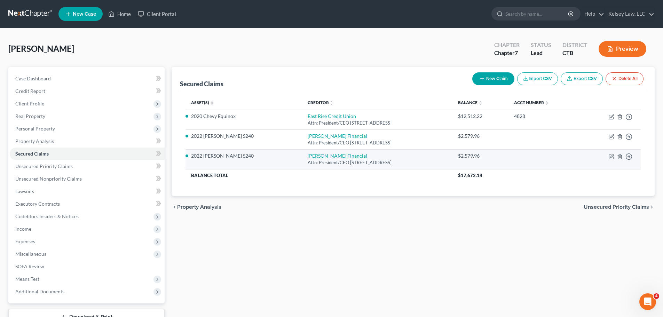
click at [221, 157] on li "2022 [PERSON_NAME] S240" at bounding box center [243, 155] width 105 height 7
click at [630, 157] on icon "button" at bounding box center [628, 156] width 7 height 7
click at [538, 159] on td at bounding box center [544, 159] width 73 height 20
click at [618, 157] on icon "button" at bounding box center [620, 157] width 6 height 6
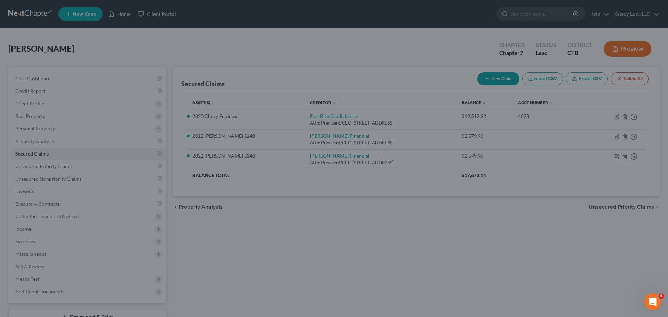
click at [387, 154] on div "Delete × Are you sure you want to delete the selected secured claim? Cancel Del…" at bounding box center [334, 158] width 668 height 317
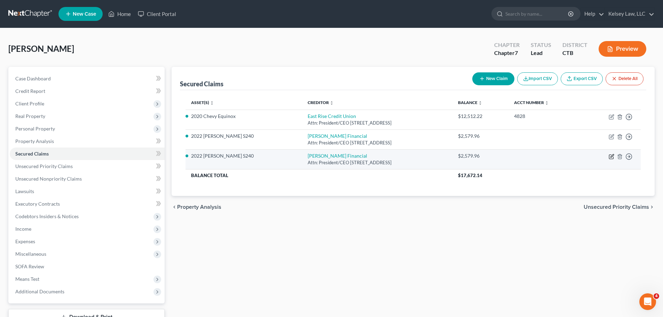
click at [609, 155] on icon "button" at bounding box center [611, 157] width 6 height 6
select select "16"
select select "9"
select select "4"
select select "0"
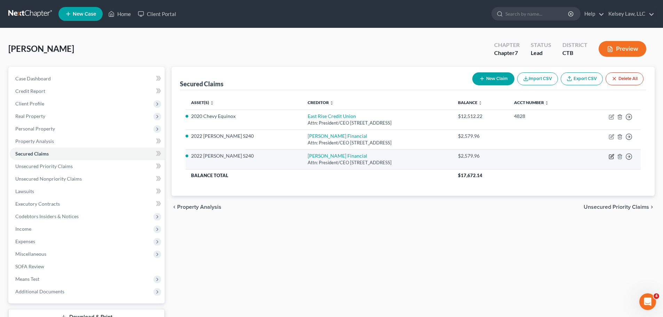
select select "0"
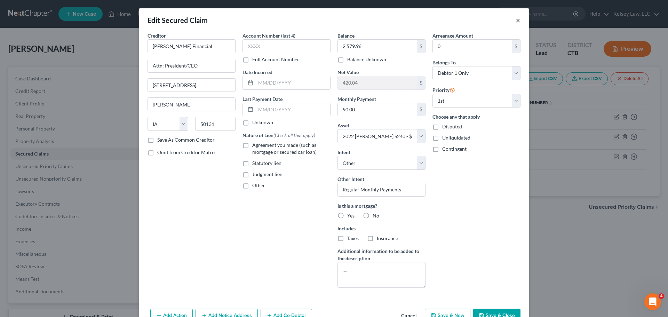
click at [516, 21] on button "×" at bounding box center [518, 20] width 5 height 8
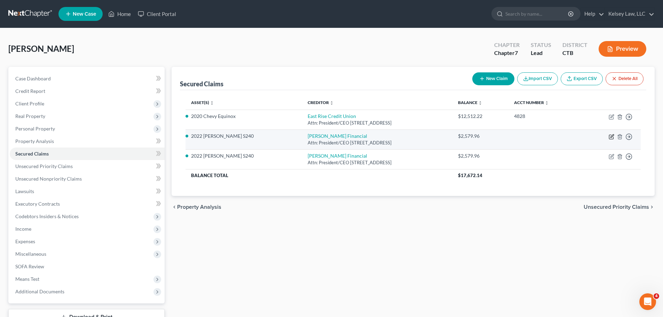
click at [611, 138] on icon "button" at bounding box center [611, 137] width 6 height 6
select select "16"
select select "9"
select select "4"
select select "0"
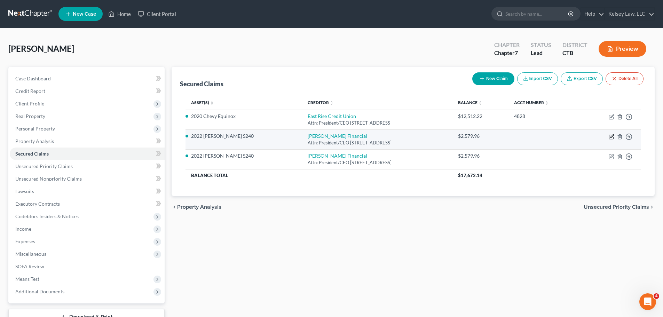
select select "0"
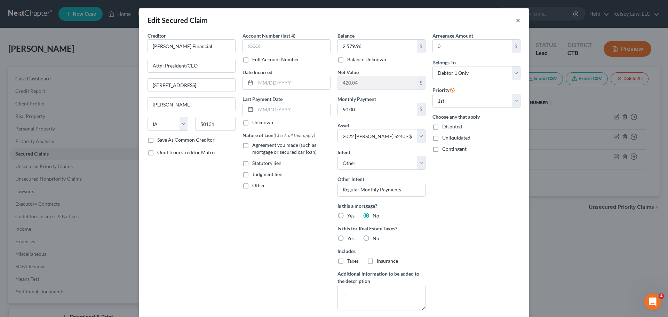
click at [516, 19] on button "×" at bounding box center [518, 20] width 5 height 8
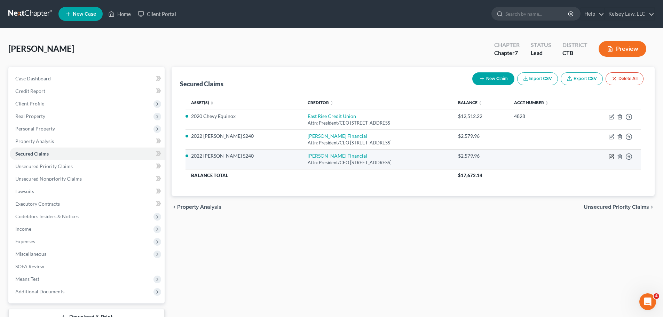
click at [609, 157] on icon "button" at bounding box center [611, 157] width 4 height 4
select select "16"
select select "9"
select select "4"
select select "0"
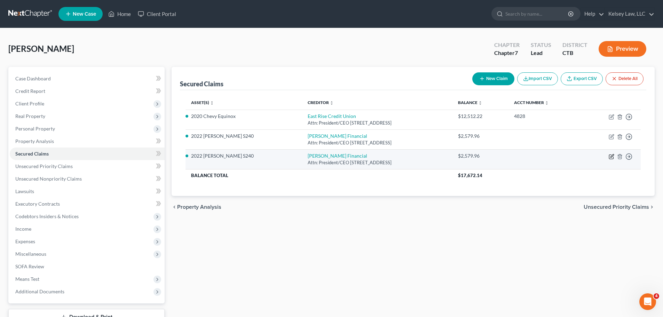
select select "0"
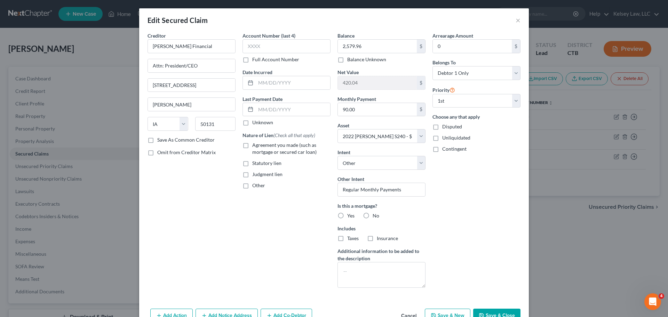
click at [512, 21] on div "Edit Secured Claim ×" at bounding box center [334, 20] width 390 height 24
click at [516, 20] on button "×" at bounding box center [518, 20] width 5 height 8
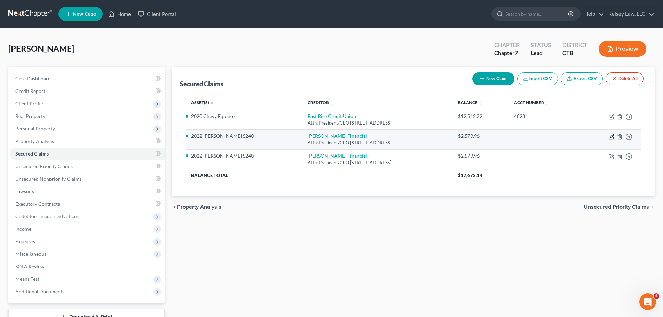
click at [612, 135] on icon "button" at bounding box center [611, 137] width 6 height 6
select select "16"
select select "9"
select select "4"
select select "0"
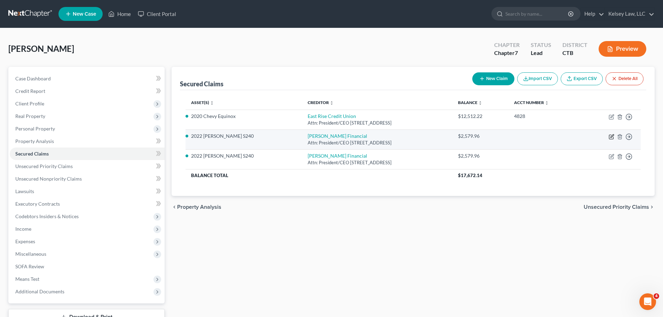
select select "0"
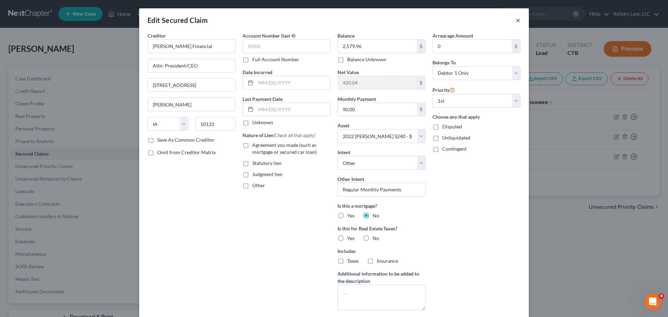
click at [516, 19] on button "×" at bounding box center [518, 20] width 5 height 8
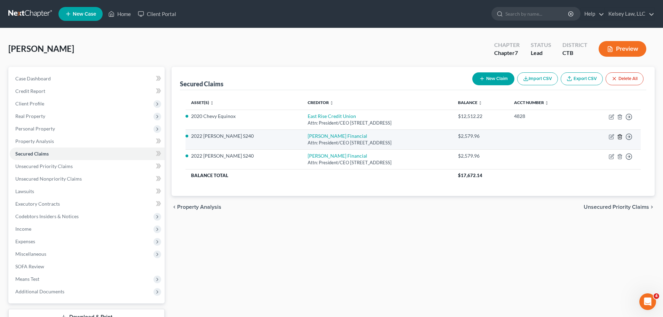
click at [617, 136] on icon "button" at bounding box center [620, 137] width 6 height 6
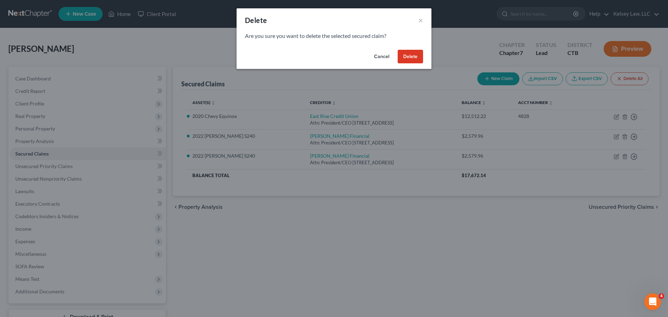
click at [416, 55] on button "Delete" at bounding box center [410, 57] width 25 height 14
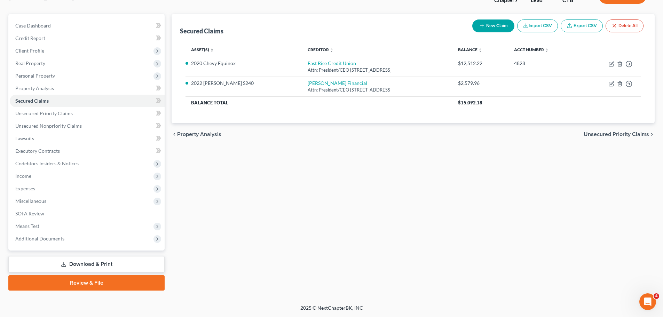
click at [85, 264] on link "Download & Print" at bounding box center [86, 264] width 156 height 16
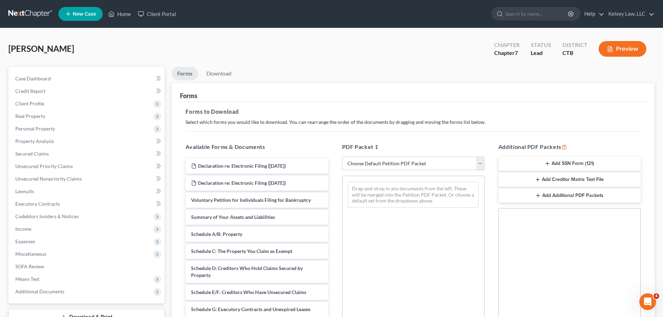
click at [376, 167] on select "Choose Default Petition PDF Packet Complete Bankruptcy Petition (all forms and …" at bounding box center [413, 164] width 142 height 14
select select "5"
click at [342, 157] on select "Choose Default Petition PDF Packet Complete Bankruptcy Petition (all forms and …" at bounding box center [413, 164] width 142 height 14
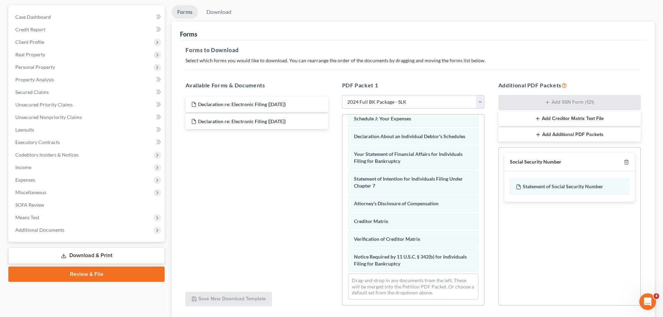
scroll to position [113, 0]
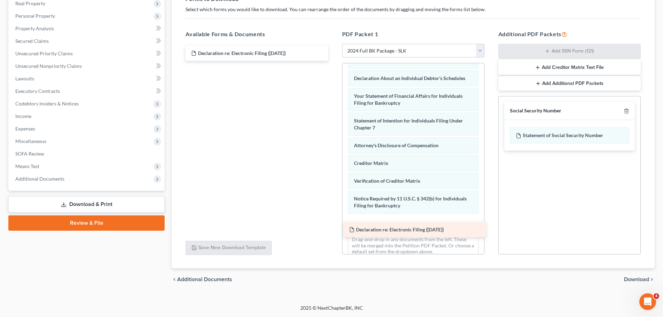
drag, startPoint x: 207, startPoint y: 69, endPoint x: 365, endPoint y: 229, distance: 224.3
click at [333, 61] on div "Declaration re: Electronic Filing ([DATE]) Declaration re: Electronic Filing ([…" at bounding box center [256, 53] width 153 height 15
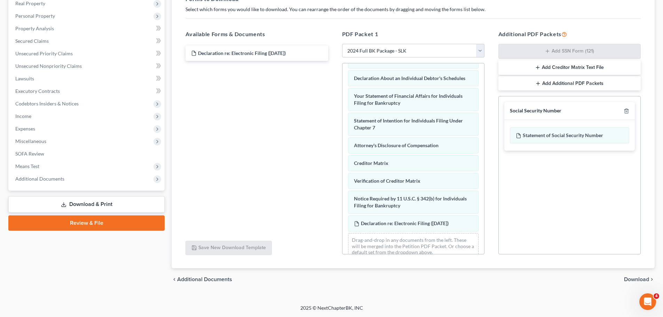
click at [569, 65] on button "Add Creditor Matrix Text File" at bounding box center [569, 67] width 142 height 15
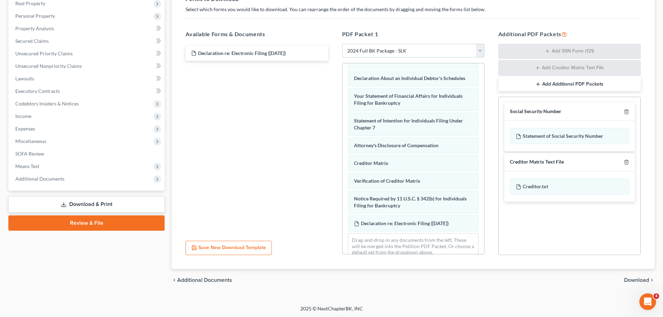
click at [637, 280] on span "Download" at bounding box center [636, 280] width 25 height 6
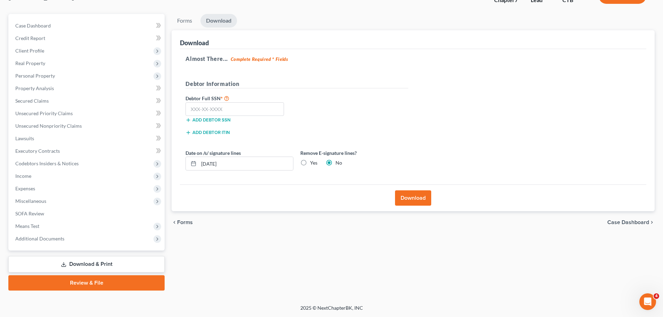
scroll to position [53, 0]
drag, startPoint x: 241, startPoint y: 167, endPoint x: 167, endPoint y: 173, distance: 74.4
click at [167, 173] on div "Petition Navigation Case Dashboard Payments Invoices Payments Payments Credit R…" at bounding box center [331, 152] width 653 height 277
click at [310, 163] on label "Yes" at bounding box center [313, 162] width 7 height 7
click at [313, 163] on input "Yes" at bounding box center [315, 161] width 5 height 5
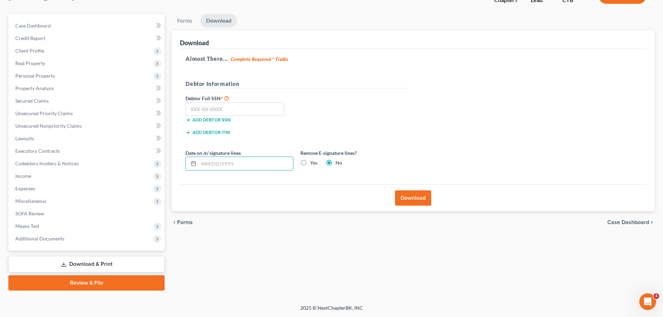
radio input "true"
radio input "false"
click at [409, 195] on button "Download" at bounding box center [413, 197] width 36 height 15
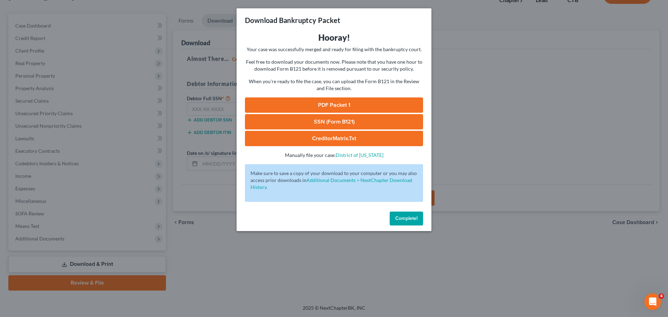
click at [368, 103] on link "PDF Packet 1" at bounding box center [334, 104] width 178 height 15
click at [336, 120] on link "SSN (Form B121)" at bounding box center [334, 121] width 178 height 15
click at [345, 139] on link "CreditorMatrix.txt" at bounding box center [334, 138] width 178 height 15
drag, startPoint x: 405, startPoint y: 220, endPoint x: 447, endPoint y: 199, distance: 46.8
click at [405, 220] on span "Complete!" at bounding box center [406, 218] width 22 height 6
